Goal: Find specific page/section: Find specific page/section

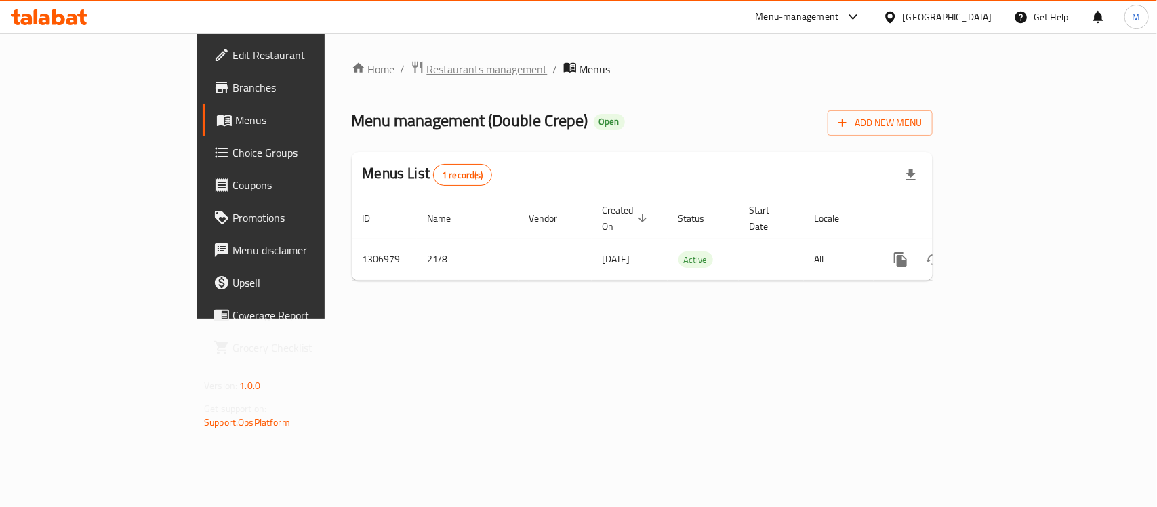
drag, startPoint x: 0, startPoint y: 0, endPoint x: 377, endPoint y: 68, distance: 382.9
click at [427, 68] on span "Restaurants management" at bounding box center [487, 69] width 121 height 16
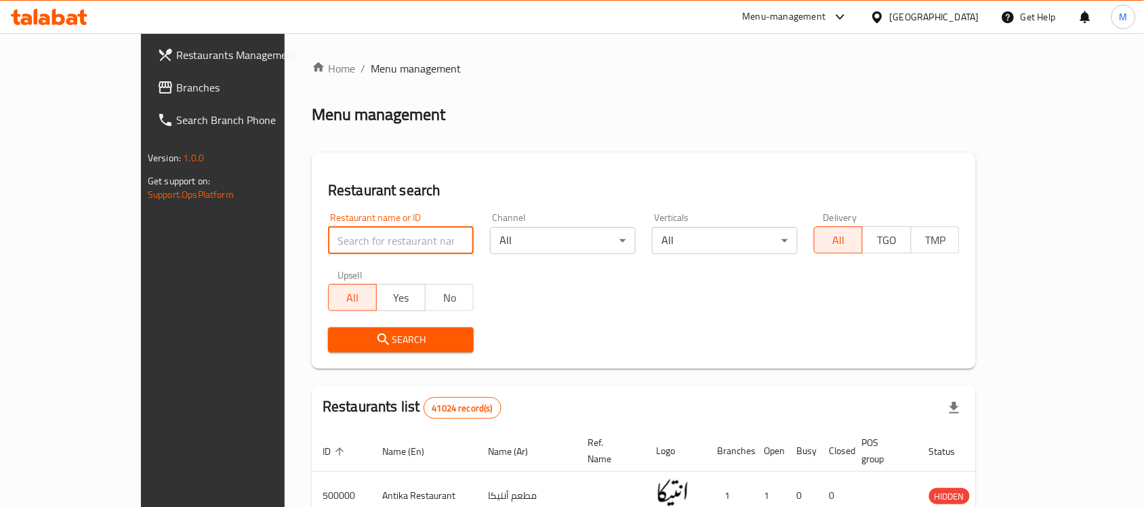
click at [328, 242] on input "search" at bounding box center [401, 240] width 146 height 27
click at [371, 248] on input "search" at bounding box center [401, 240] width 146 height 27
paste input "516864"
type input "516864"
click button "Search" at bounding box center [401, 339] width 146 height 25
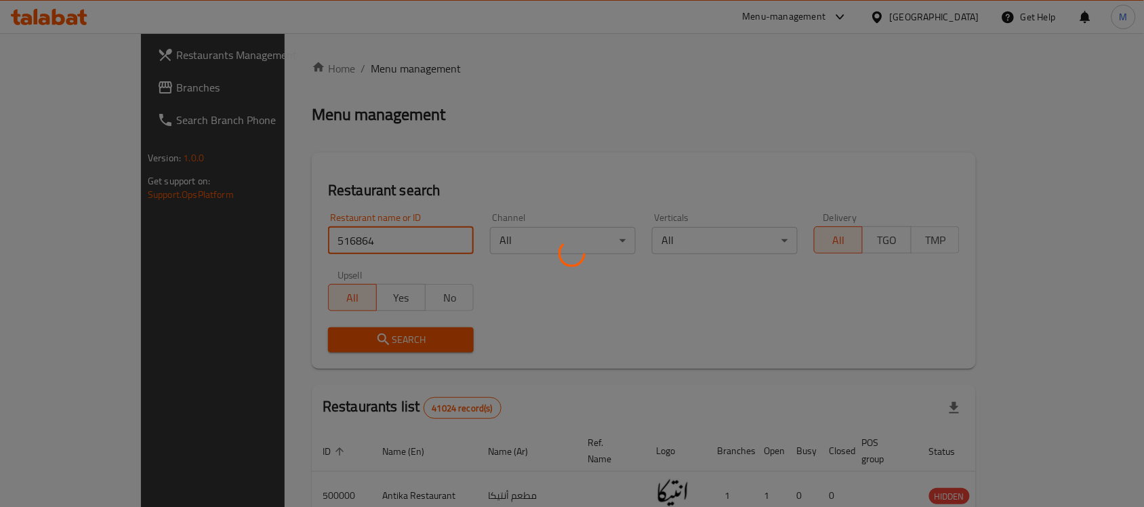
scroll to position [46, 0]
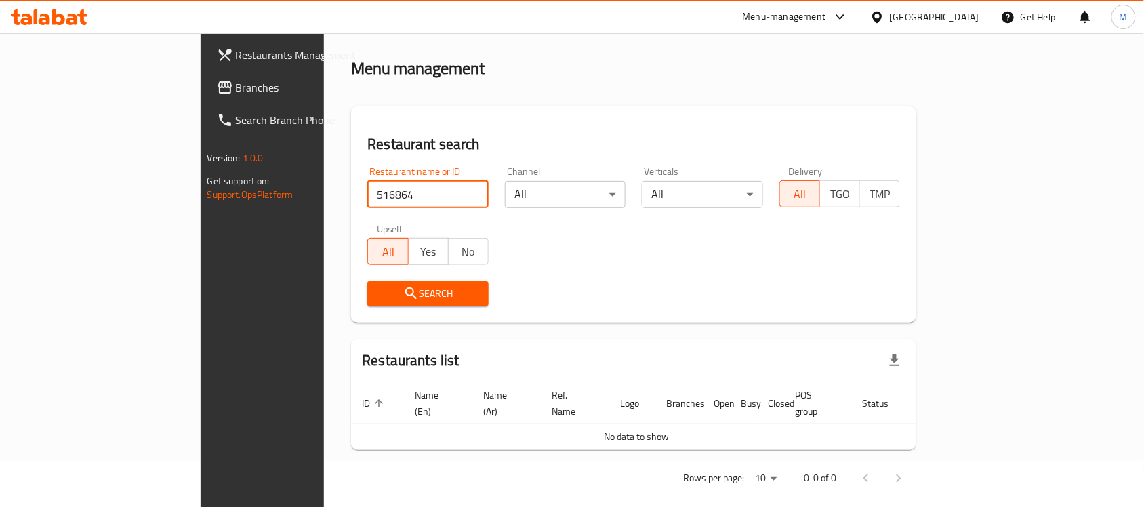
click at [367, 193] on input "516864" at bounding box center [427, 194] width 121 height 27
click button "Search" at bounding box center [427, 293] width 121 height 25
click at [236, 80] on span "Branches" at bounding box center [308, 87] width 145 height 16
